Goal: Task Accomplishment & Management: Complete application form

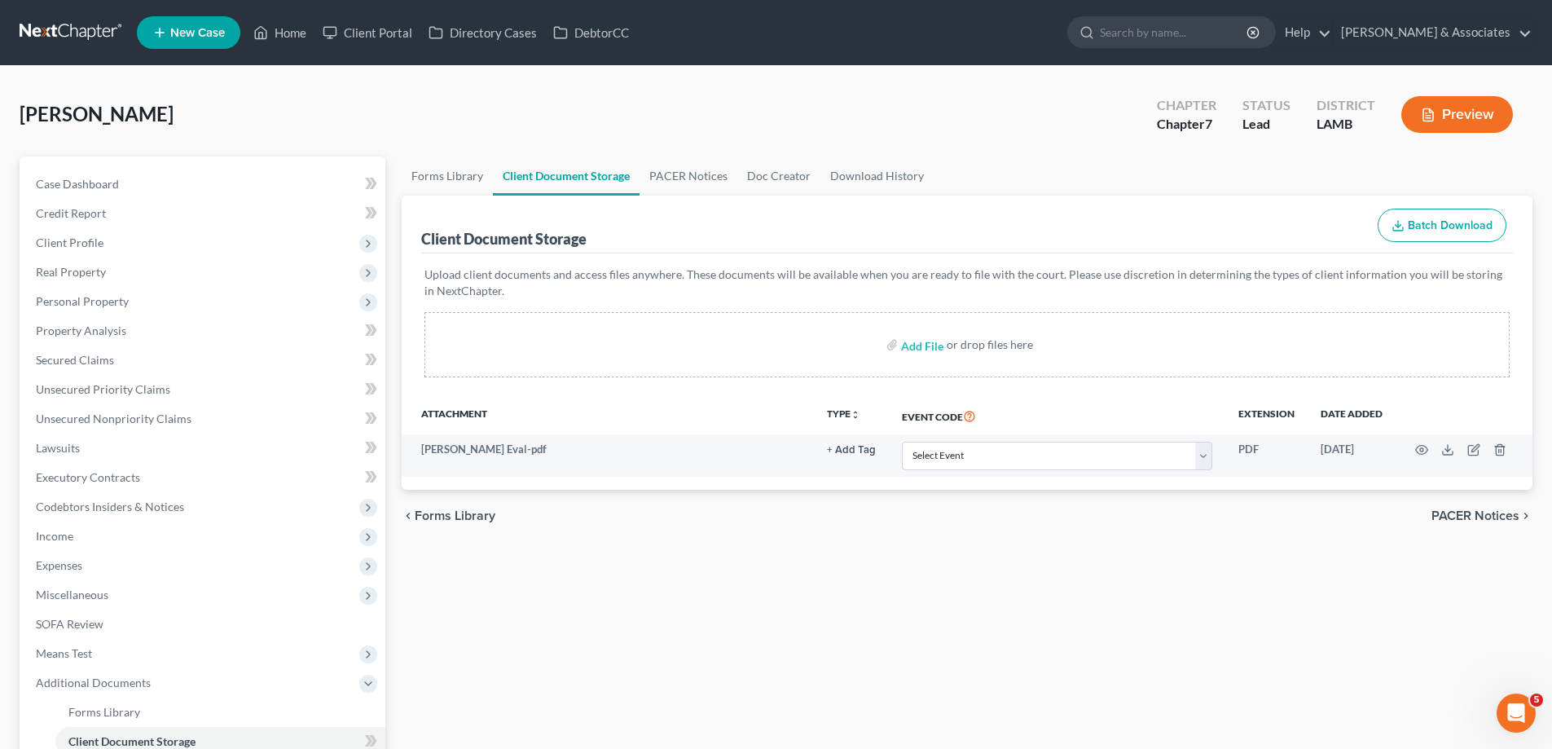
click at [163, 13] on ul "New Case Home Client Portal Directory Cases DebtorCC - No Result - See all resu…" at bounding box center [835, 32] width 1396 height 42
click at [165, 32] on icon at bounding box center [159, 33] width 15 height 20
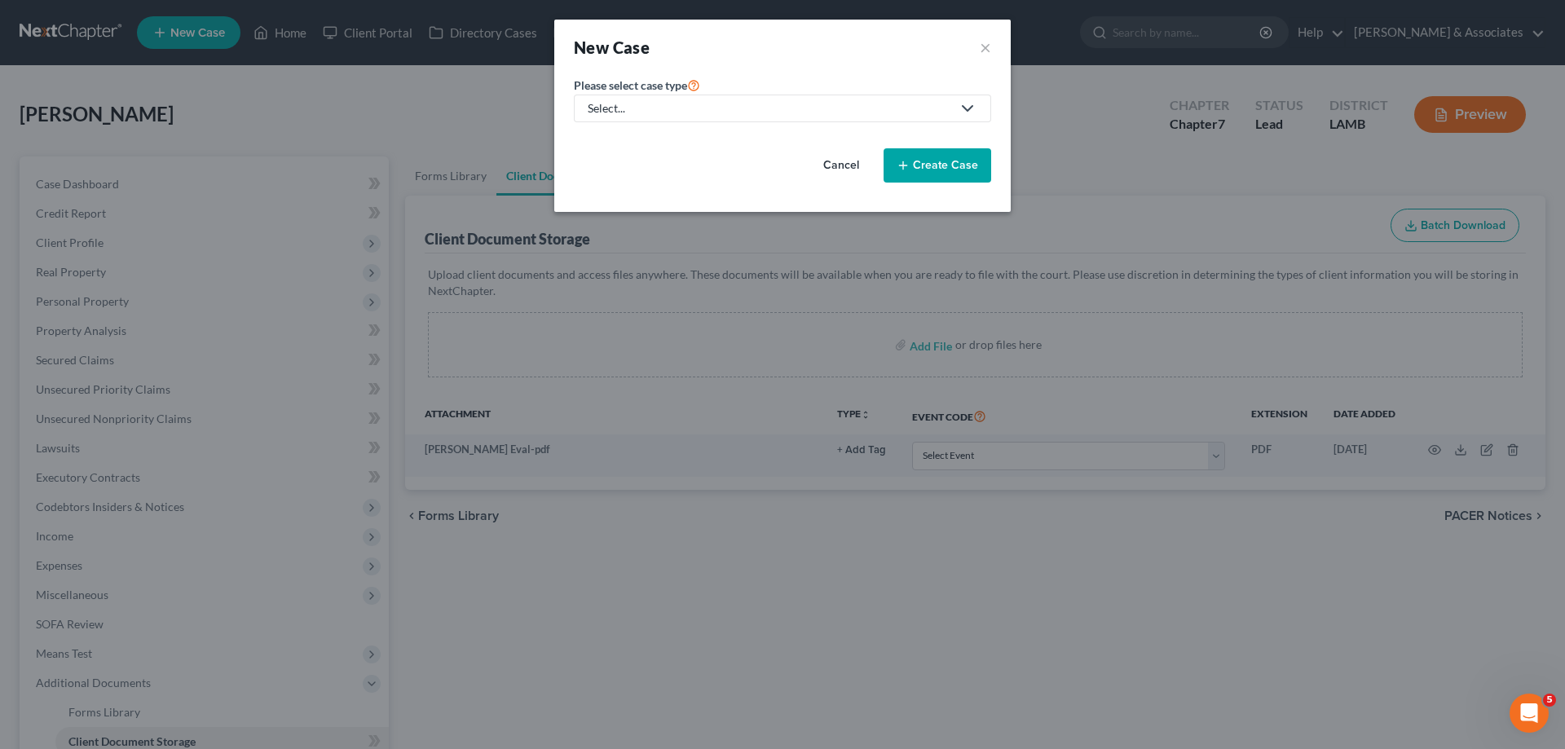
click at [711, 104] on div "Select..." at bounding box center [769, 108] width 363 height 16
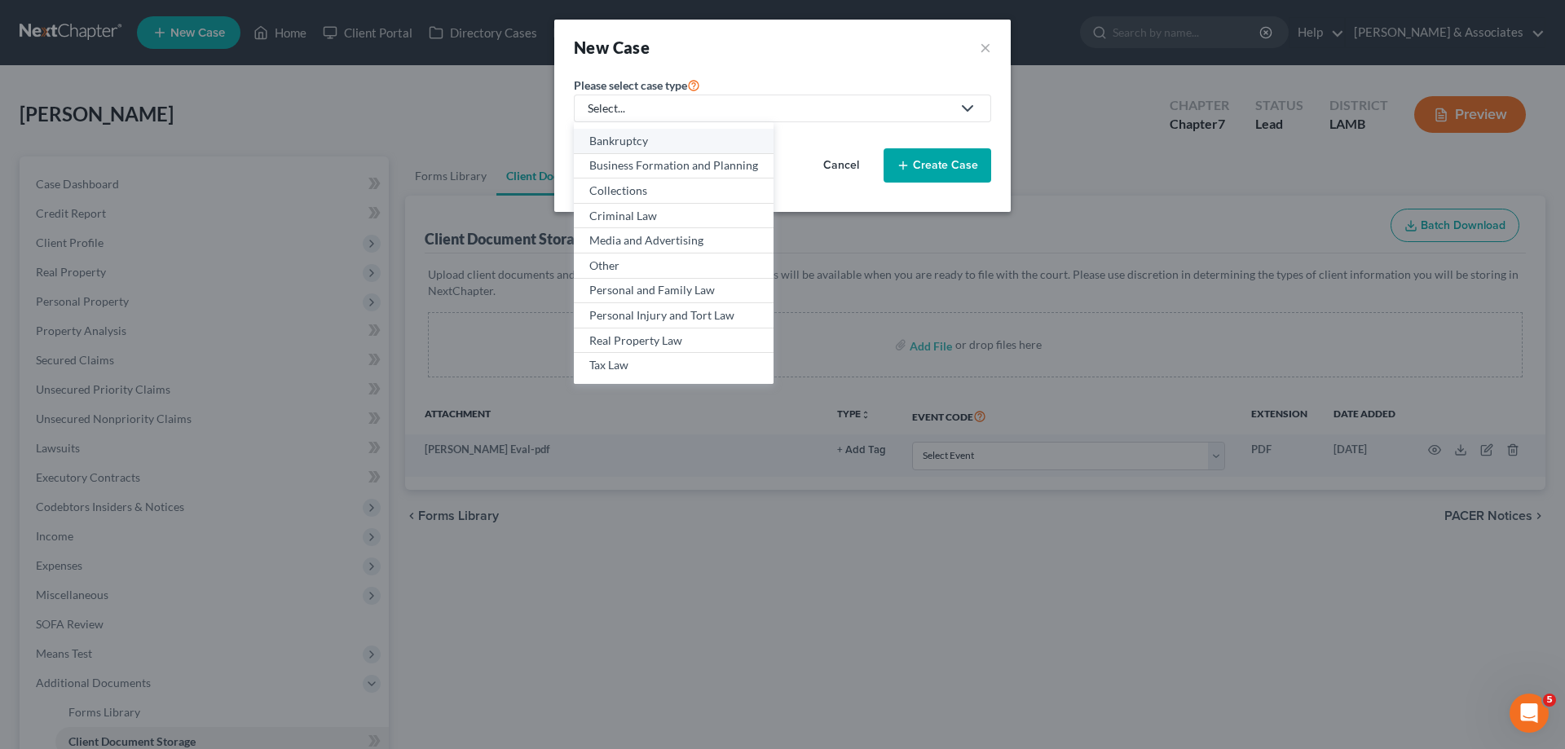
click at [646, 133] on div "Bankruptcy" at bounding box center [673, 141] width 169 height 16
select select "35"
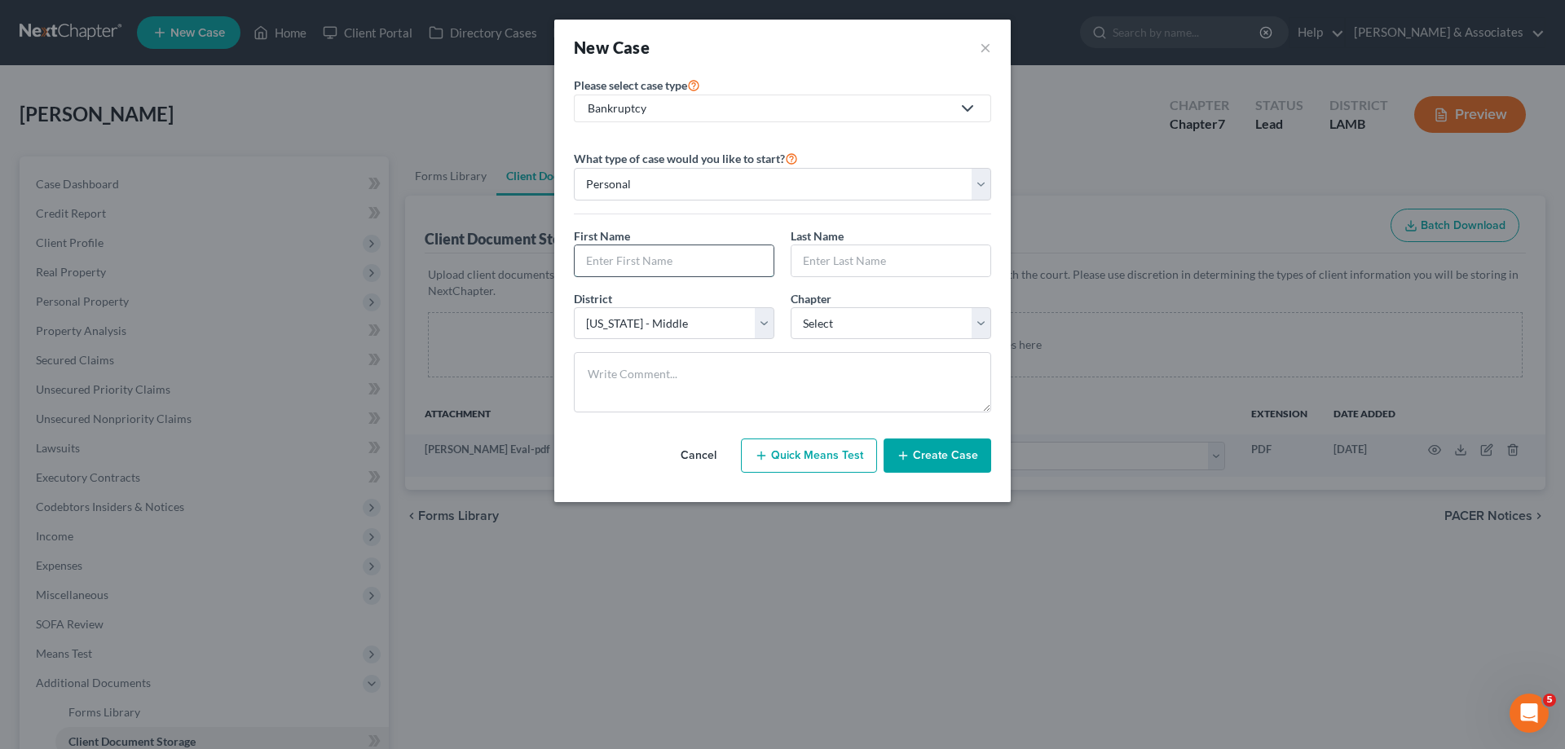
click at [663, 256] on input "text" at bounding box center [674, 260] width 199 height 31
type input "[PERSON_NAME]"
select select "0"
click at [951, 447] on button "Create Case" at bounding box center [937, 455] width 108 height 34
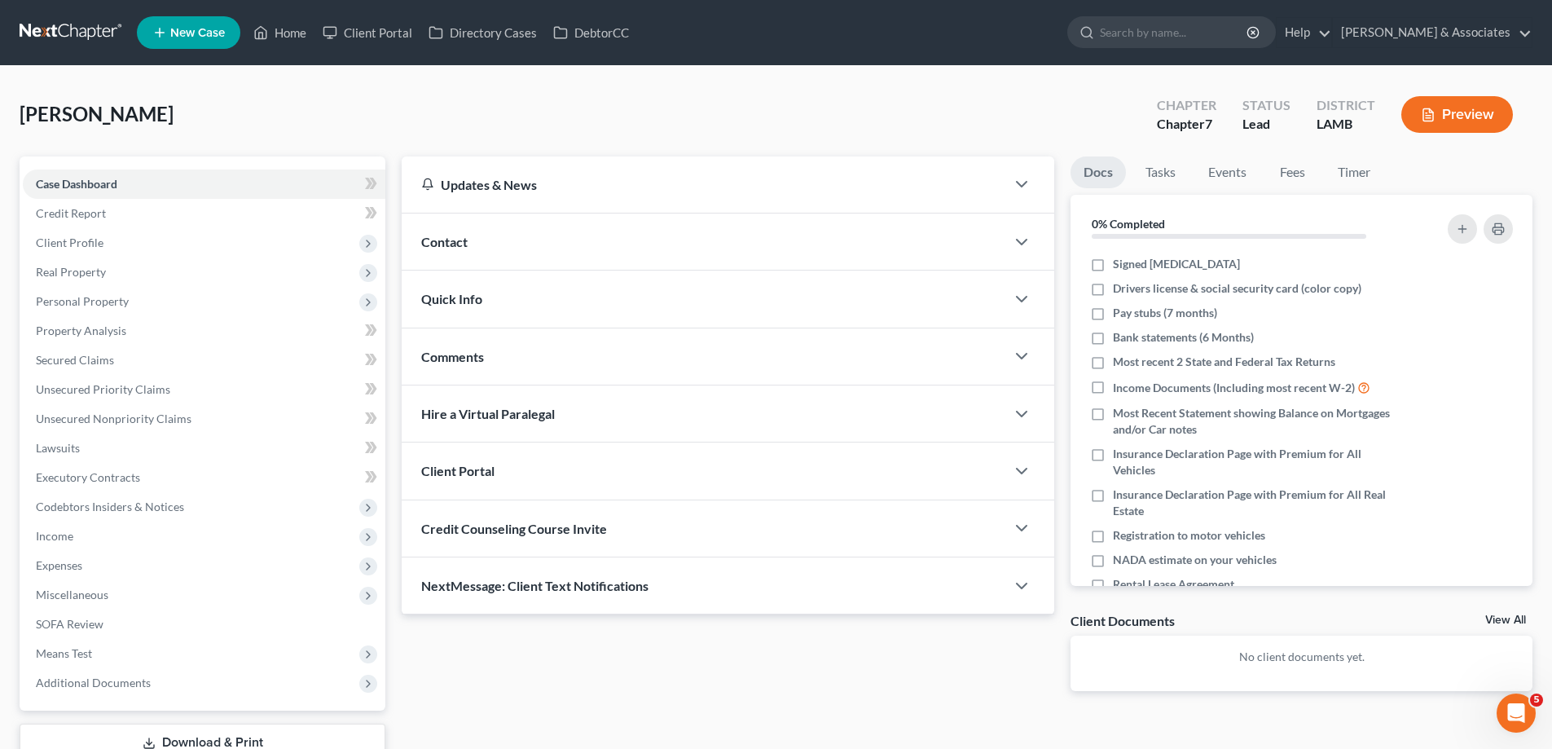
drag, startPoint x: 609, startPoint y: 245, endPoint x: 1543, endPoint y: 166, distance: 938.1
click at [616, 238] on div "Contact" at bounding box center [704, 242] width 604 height 56
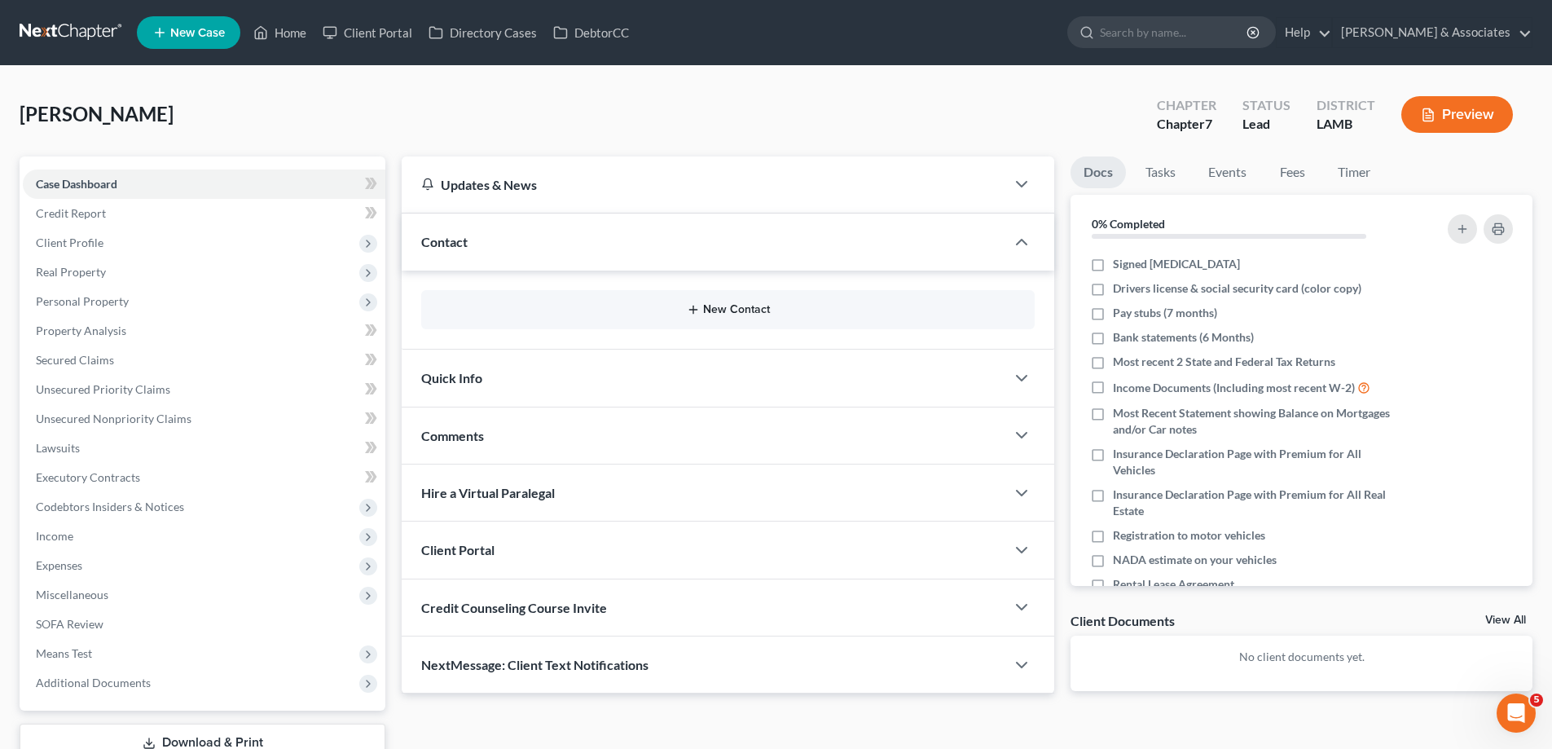
click at [686, 306] on button "New Contact" at bounding box center [728, 309] width 588 height 13
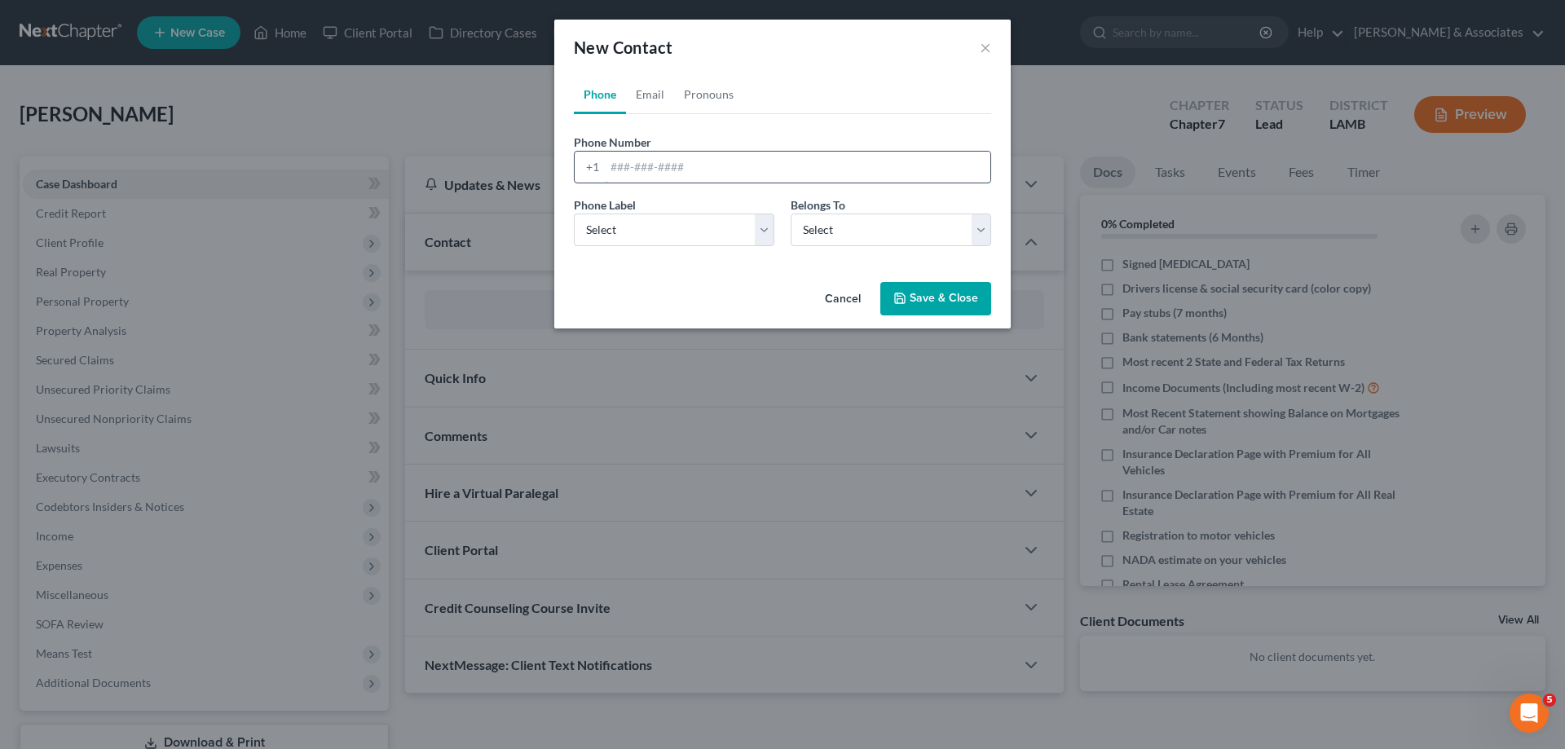
drag, startPoint x: 620, startPoint y: 161, endPoint x: 624, endPoint y: 179, distance: 18.4
click at [620, 161] on input "tel" at bounding box center [797, 167] width 385 height 31
paste input "[PHONE_NUMBER]"
type input "[PHONE_NUMBER]"
drag, startPoint x: 628, startPoint y: 228, endPoint x: 632, endPoint y: 245, distance: 17.4
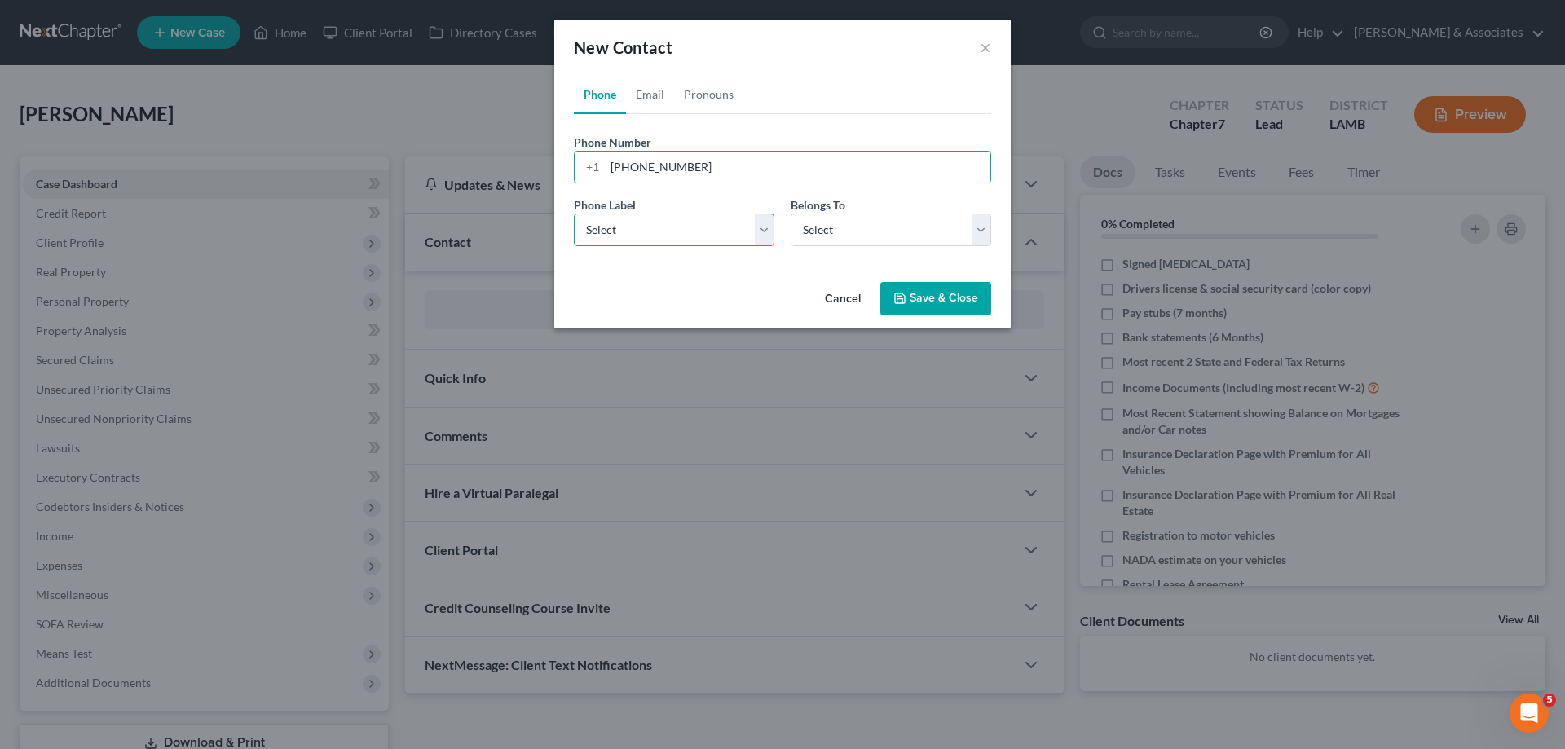
click at [628, 228] on select "Select Mobile Home Work Other" at bounding box center [674, 230] width 200 height 33
select select "0"
click at [574, 214] on select "Select Mobile Home Work Other" at bounding box center [674, 230] width 200 height 33
drag, startPoint x: 885, startPoint y: 223, endPoint x: 864, endPoint y: 245, distance: 30.5
click at [885, 223] on select "Select Client Other" at bounding box center [890, 230] width 200 height 33
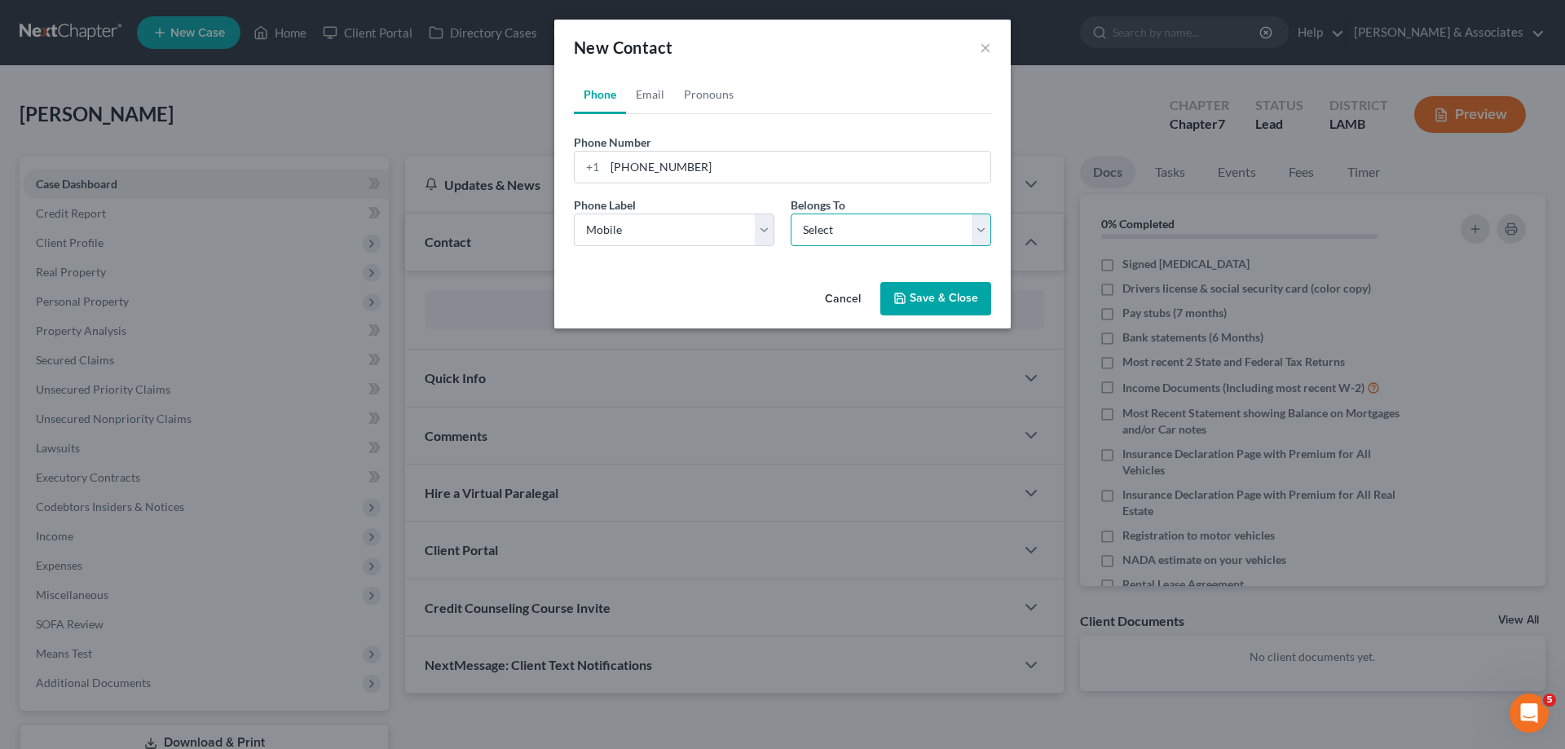
select select "0"
click at [790, 214] on select "Select Client Other" at bounding box center [890, 230] width 200 height 33
select select "0"
click at [651, 90] on link "Email" at bounding box center [650, 94] width 48 height 39
drag, startPoint x: 729, startPoint y: 172, endPoint x: 698, endPoint y: 179, distance: 31.0
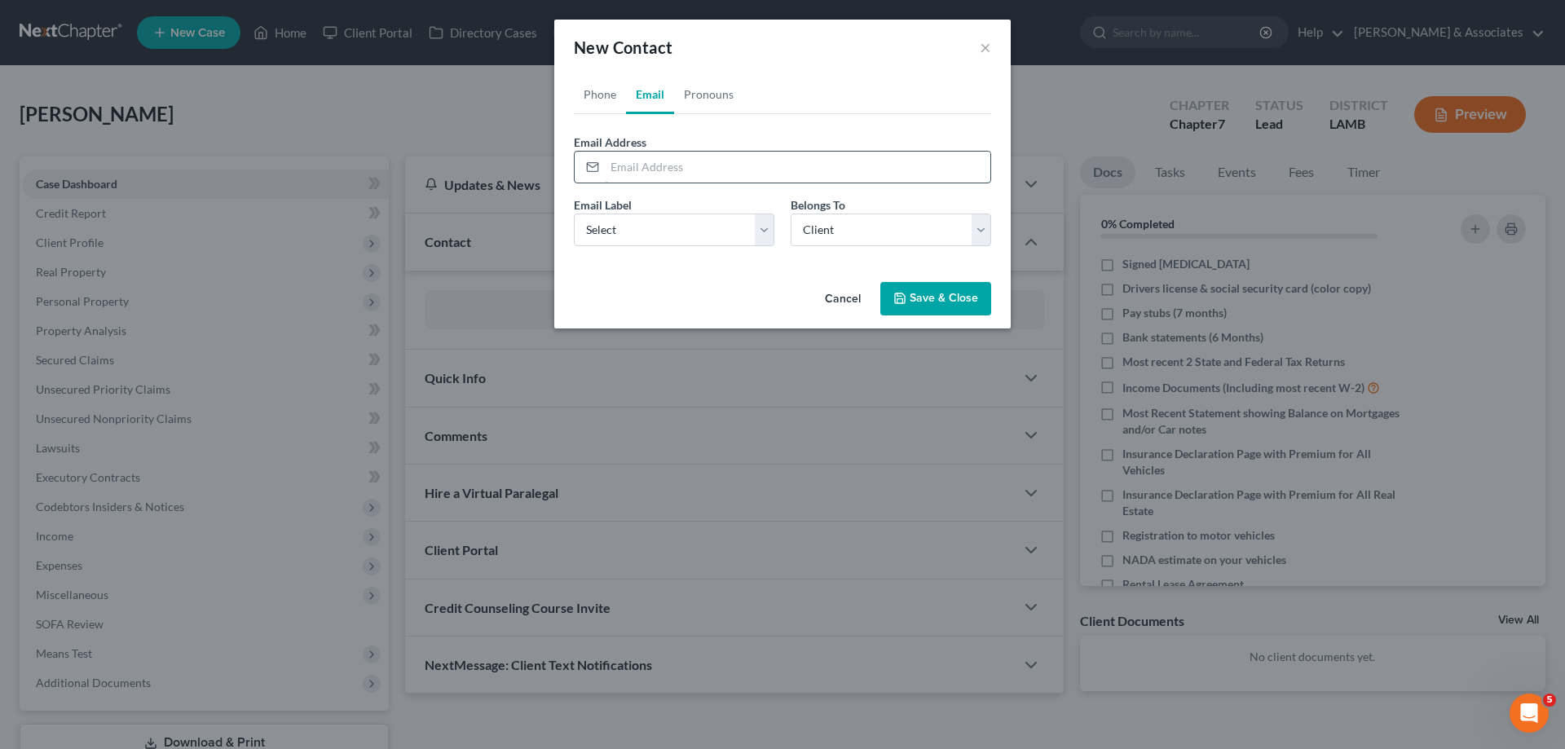
click at [726, 172] on input "email" at bounding box center [797, 167] width 385 height 31
paste input "[EMAIL_ADDRESS][DOMAIN_NAME]"
type input "[EMAIL_ADDRESS][DOMAIN_NAME]"
click at [641, 225] on select "Select Home Work Other" at bounding box center [674, 230] width 200 height 33
select select "0"
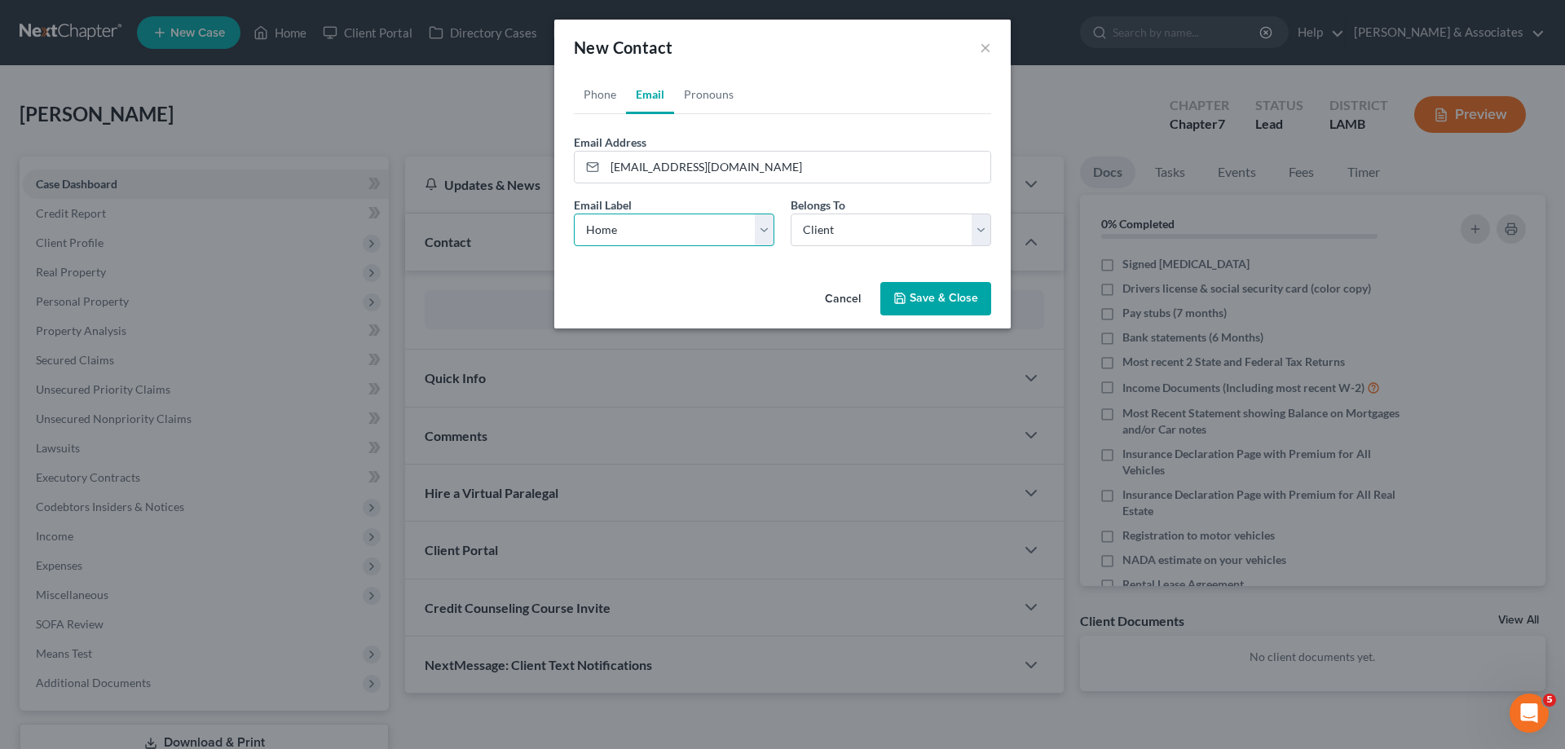
click at [574, 214] on select "Select Home Work Other" at bounding box center [674, 230] width 200 height 33
click at [872, 242] on select "Select Client Other" at bounding box center [890, 230] width 200 height 33
click at [790, 214] on select "Select Client Other" at bounding box center [890, 230] width 200 height 33
click at [975, 314] on button "Save & Close" at bounding box center [935, 299] width 111 height 34
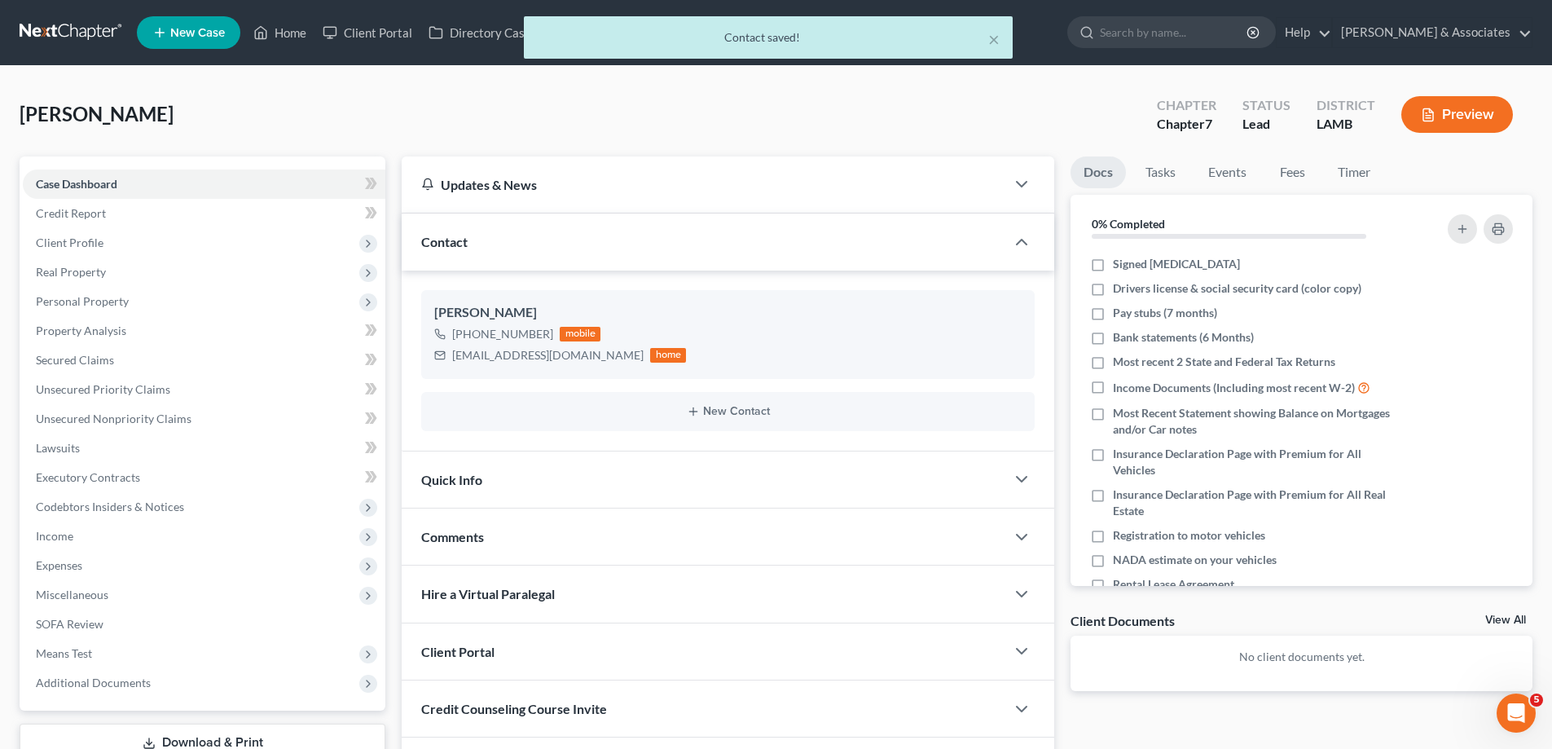
click at [525, 548] on div "Comments" at bounding box center [704, 537] width 604 height 56
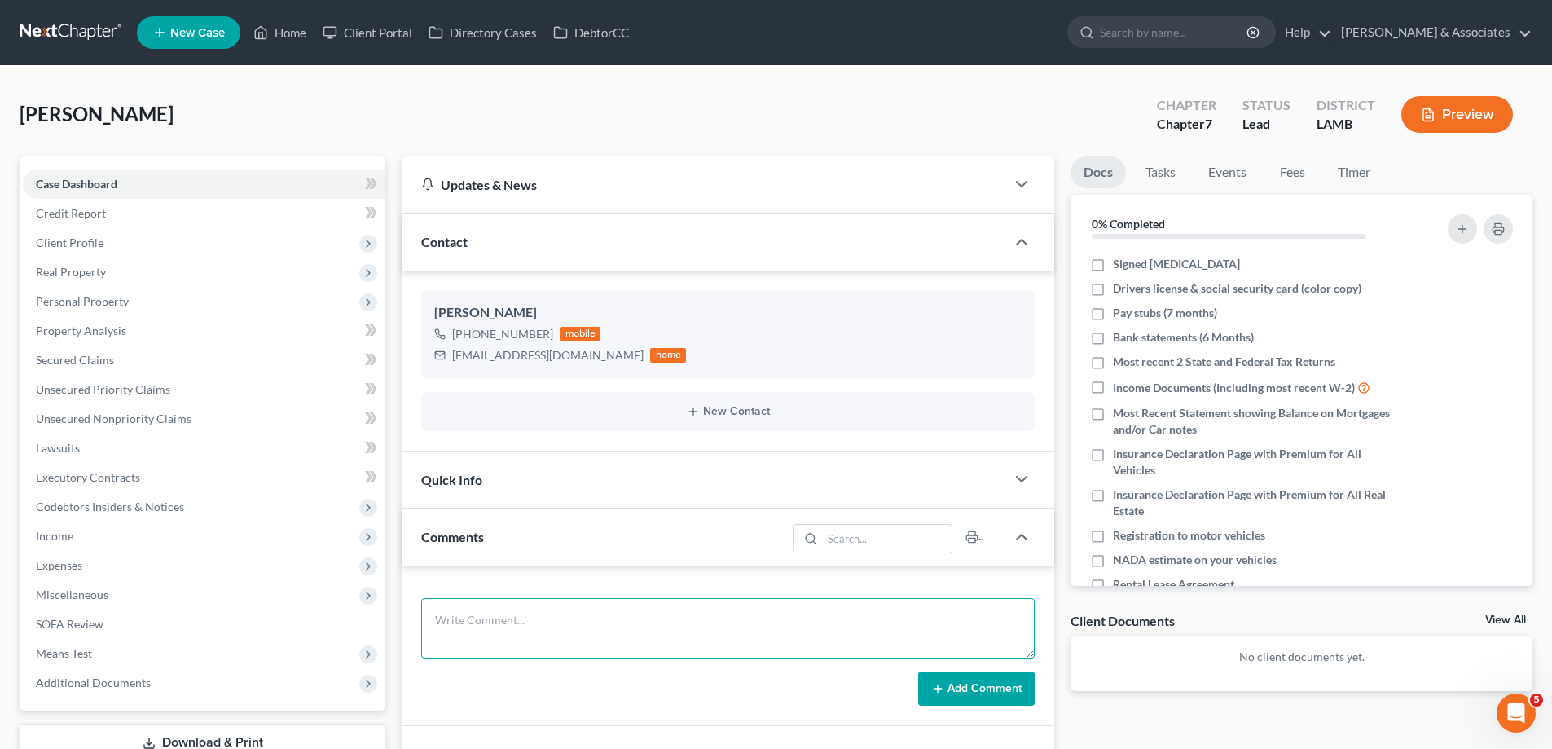
drag, startPoint x: 502, startPoint y: 630, endPoint x: 571, endPoint y: 605, distance: 73.7
click at [502, 630] on textarea at bounding box center [728, 628] width 614 height 60
paste textarea "Owes 31000 in [GEOGRAPHIC_DATA], 20000 on a honda Accord, Brother is cosigner o…"
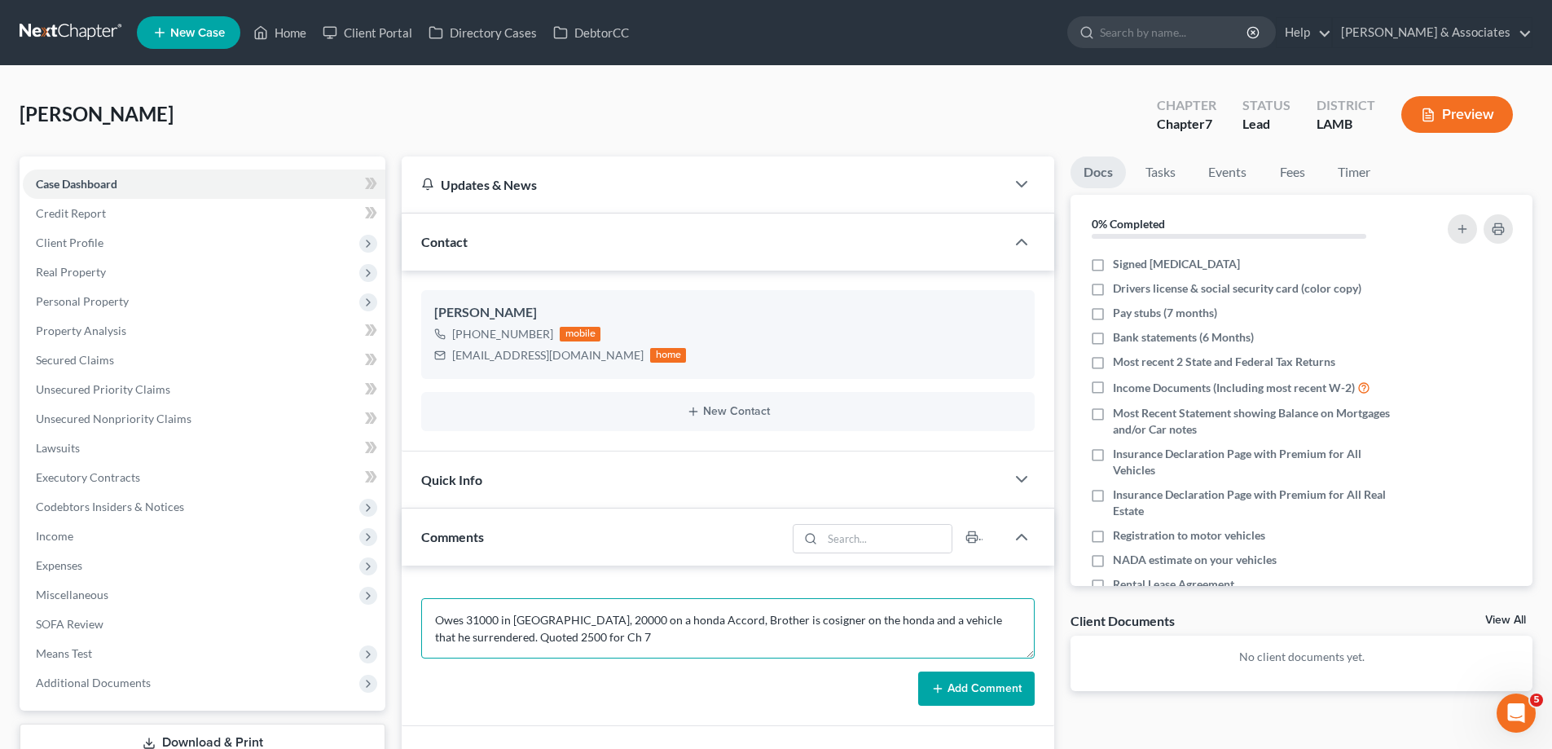
type textarea "Owes 31000 in [GEOGRAPHIC_DATA], 20000 on a honda Accord, Brother is cosigner o…"
click at [959, 685] on button "Add Comment" at bounding box center [976, 688] width 117 height 34
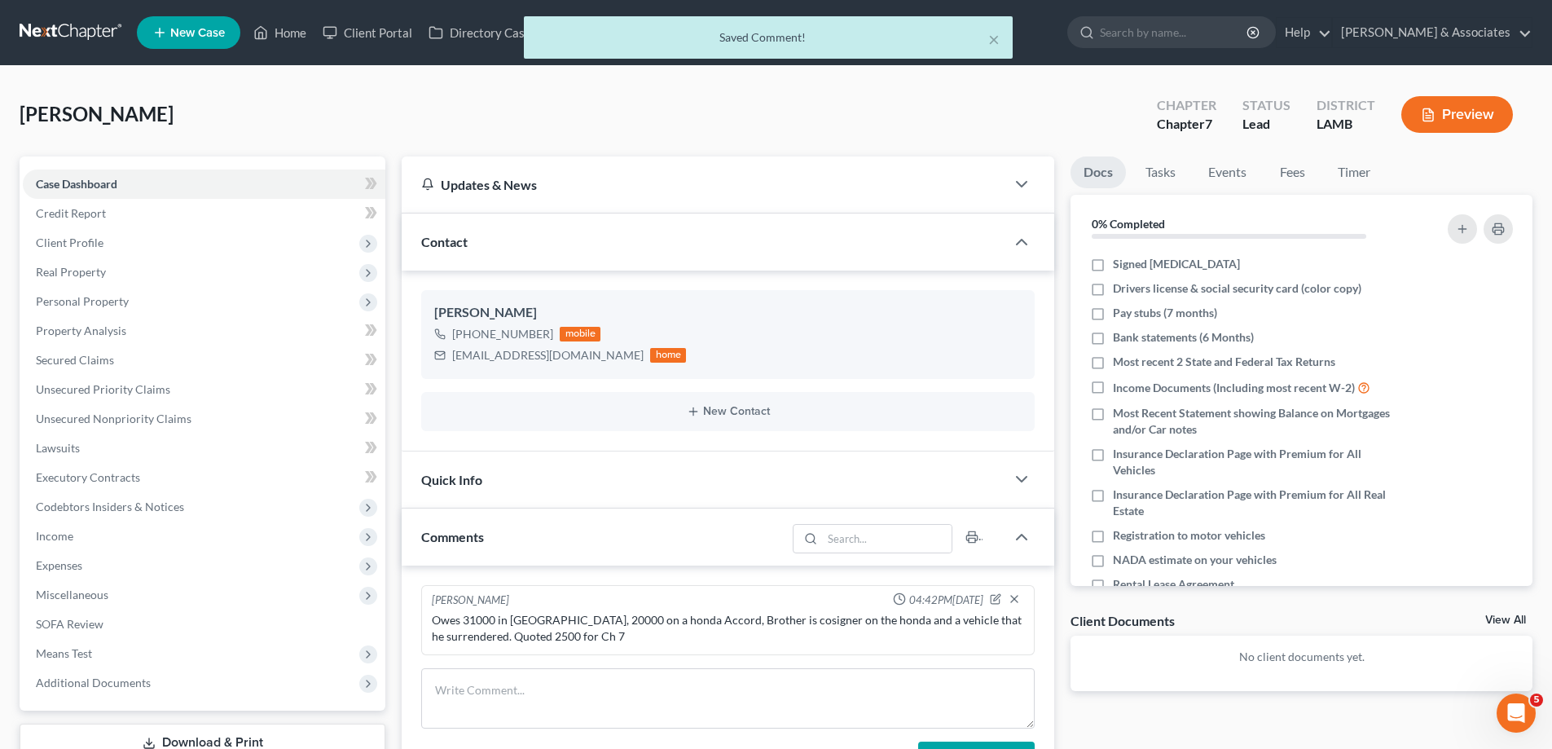
click at [1521, 619] on link "View All" at bounding box center [1506, 619] width 41 height 11
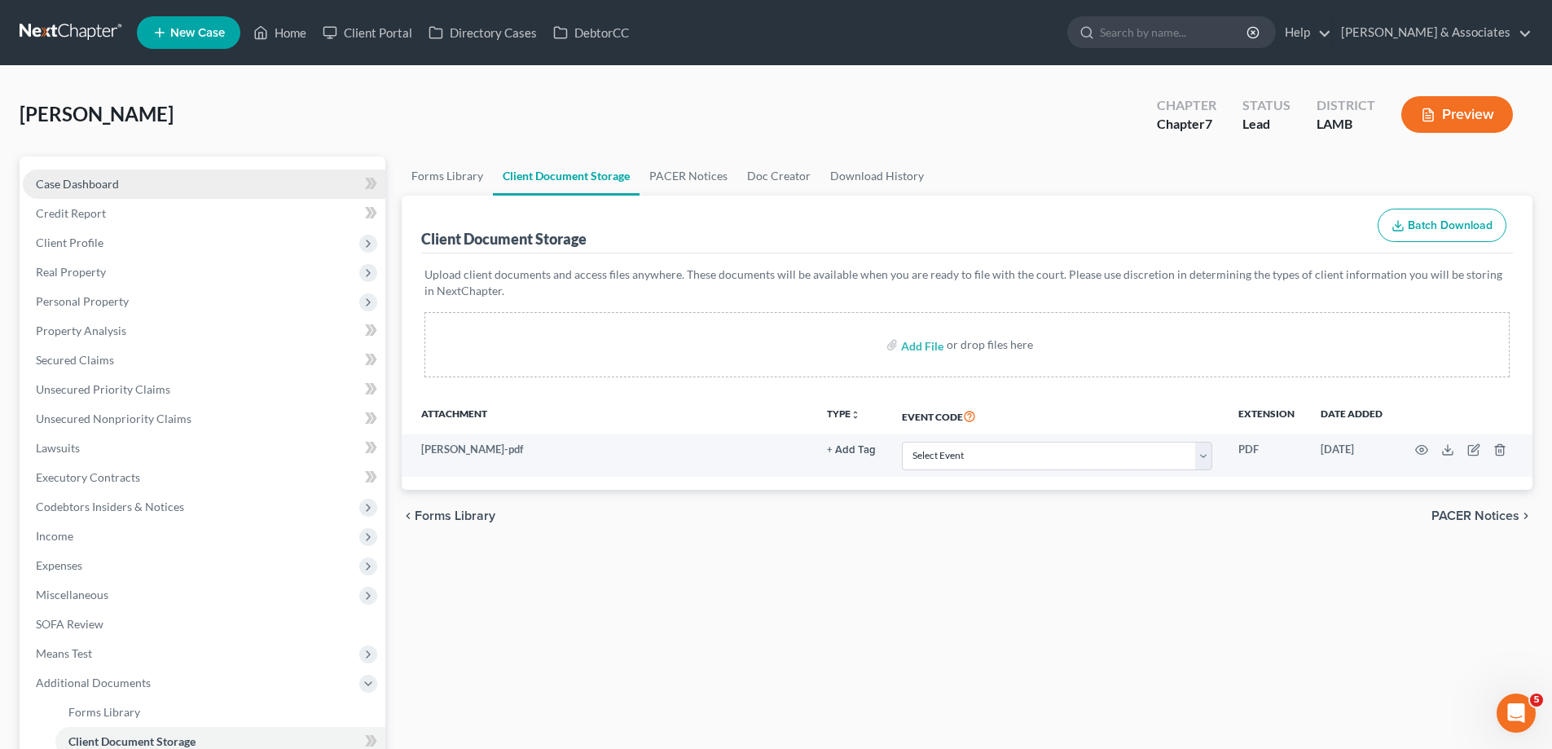
click at [130, 178] on link "Case Dashboard" at bounding box center [204, 184] width 363 height 29
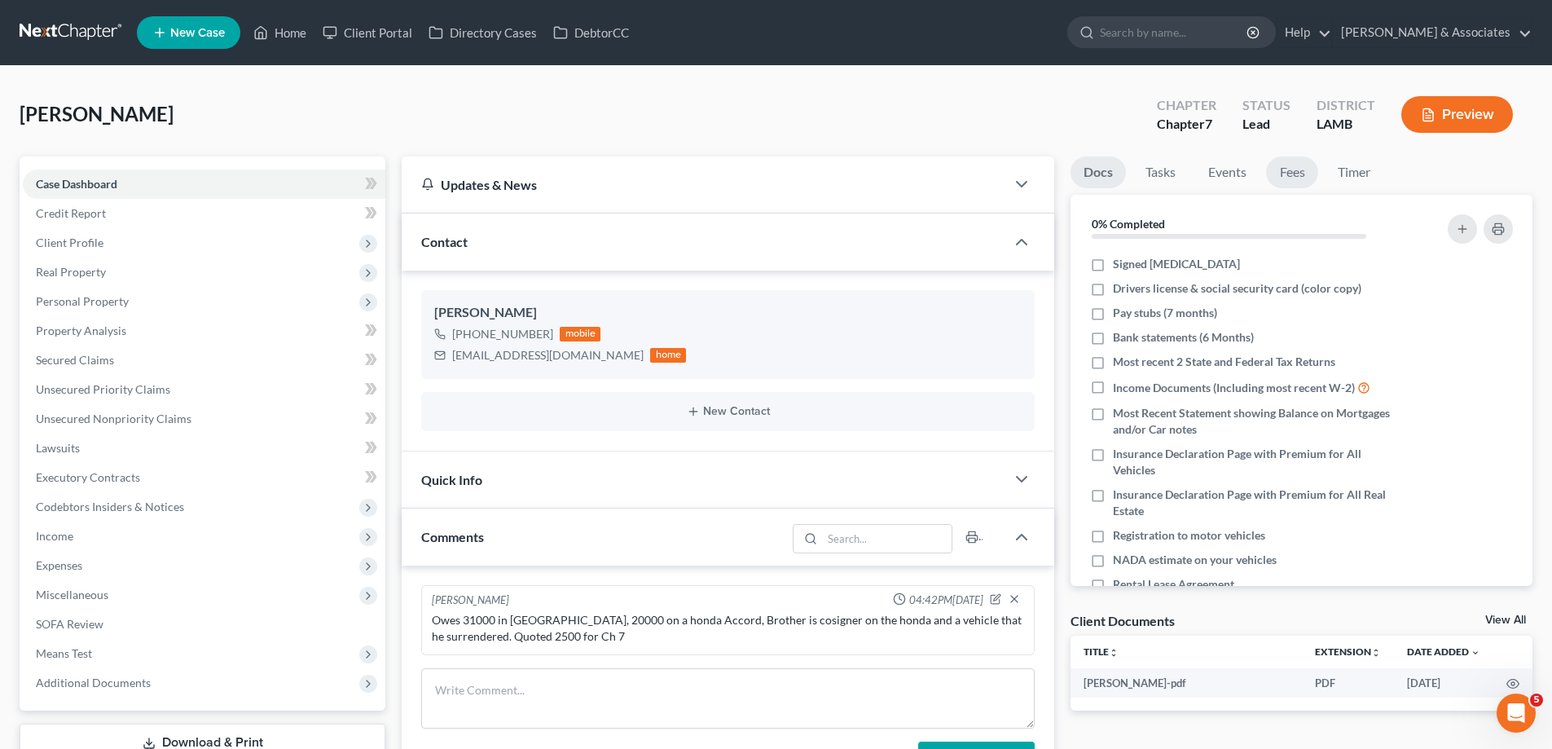
click at [1282, 174] on link "Fees" at bounding box center [1292, 172] width 52 height 32
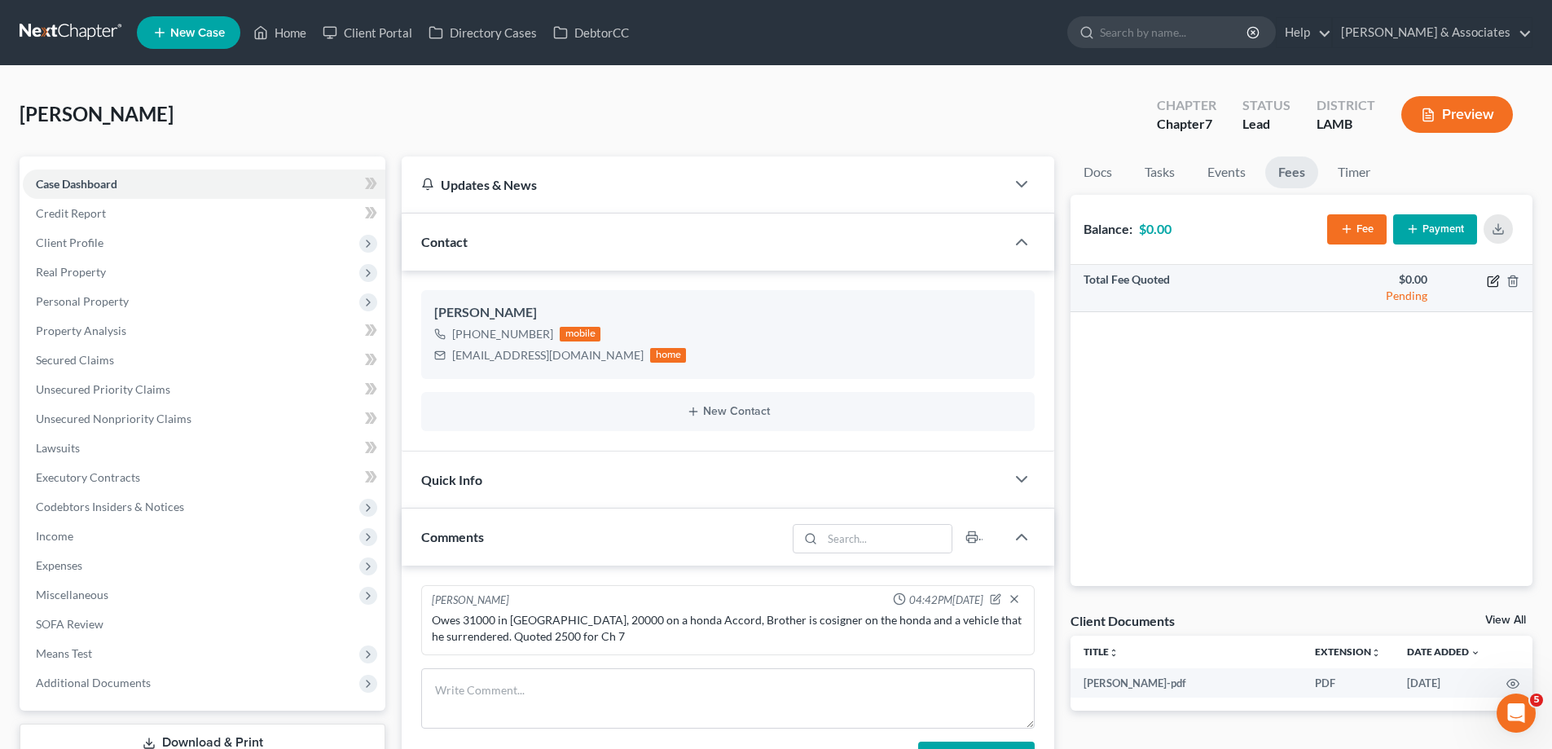
click at [1490, 277] on icon "button" at bounding box center [1493, 281] width 10 height 10
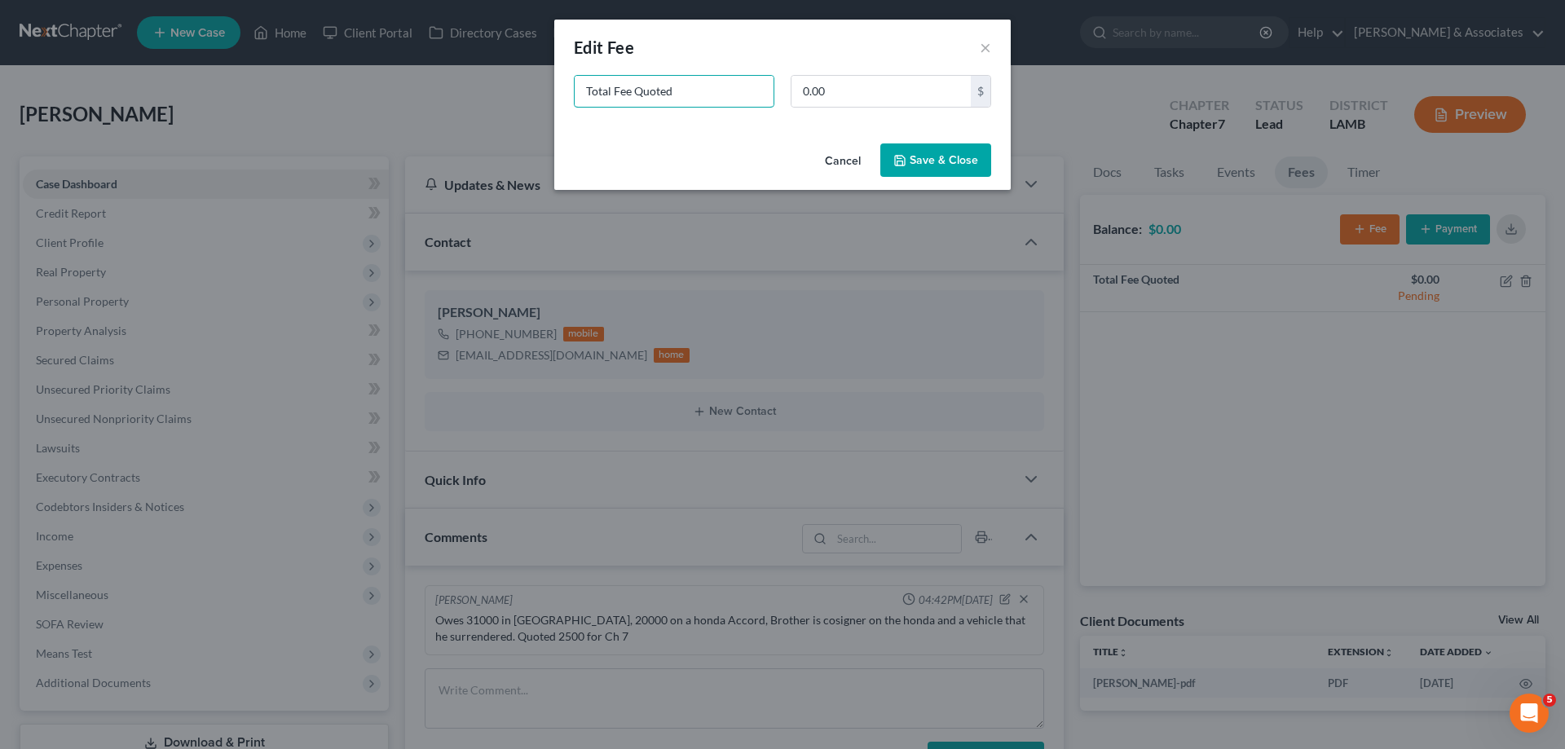
drag, startPoint x: 735, startPoint y: 96, endPoint x: 205, endPoint y: 52, distance: 532.3
click at [315, 85] on div "New Fee Edit Fee × Total Fee Quoted 0.00 $ Cancel Save & Close" at bounding box center [782, 374] width 1565 height 749
type input "ch 7"
type input "2,500"
click at [916, 150] on button "Save & Close" at bounding box center [935, 160] width 111 height 34
